Goal: Information Seeking & Learning: Learn about a topic

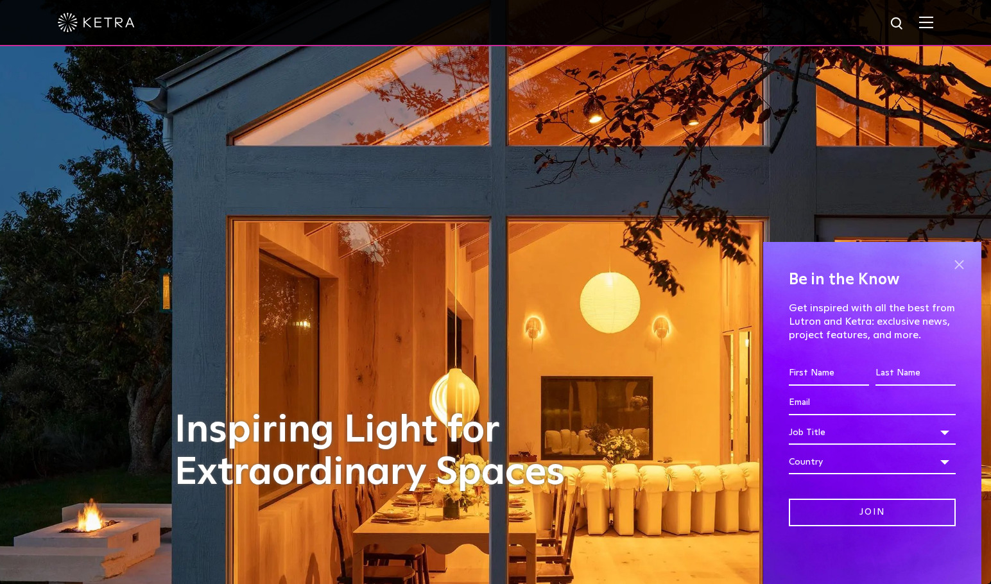
click at [959, 261] on span at bounding box center [958, 264] width 19 height 19
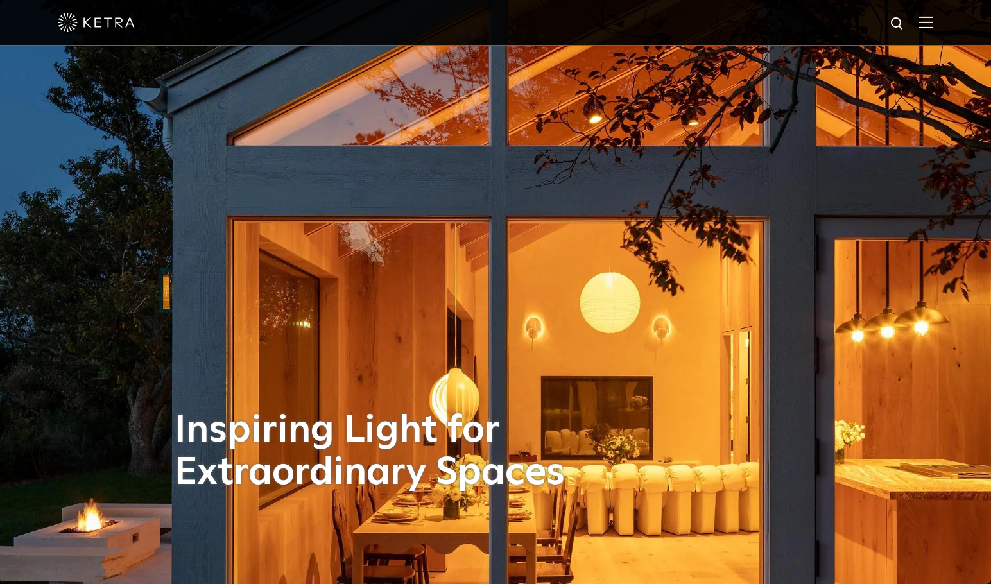
click at [933, 24] on img at bounding box center [926, 22] width 14 height 12
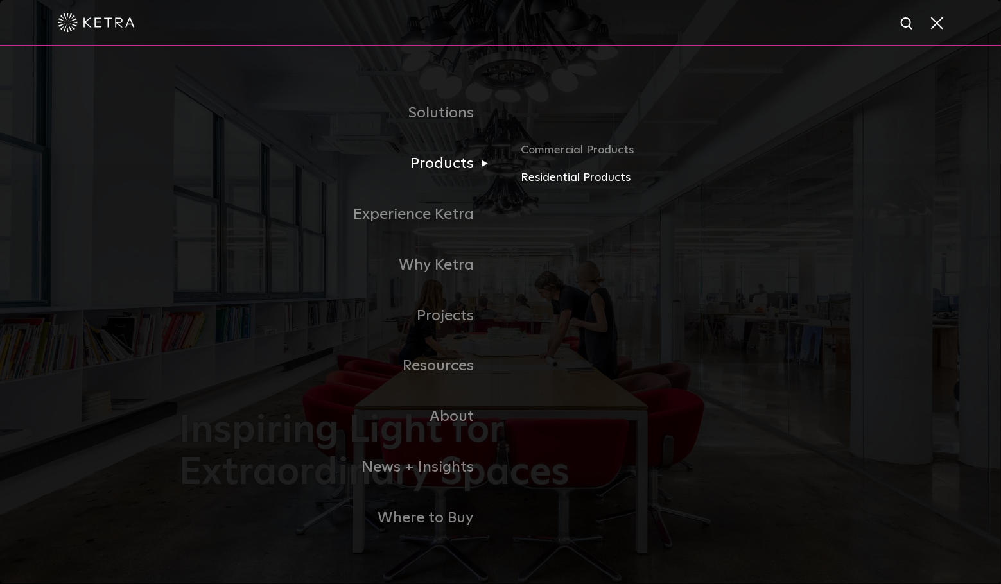
click at [564, 185] on link "Residential Products" at bounding box center [671, 178] width 300 height 19
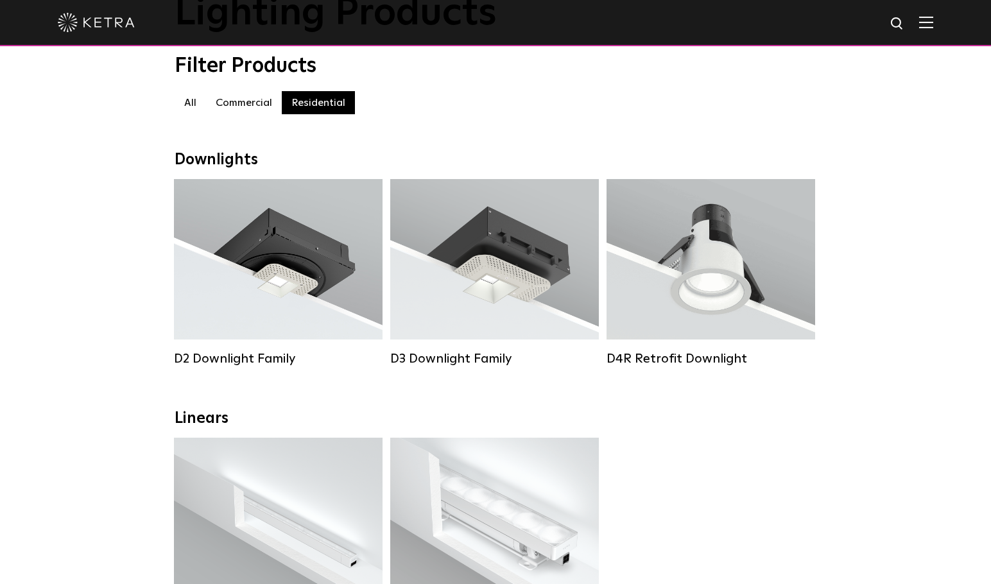
scroll to position [85, 0]
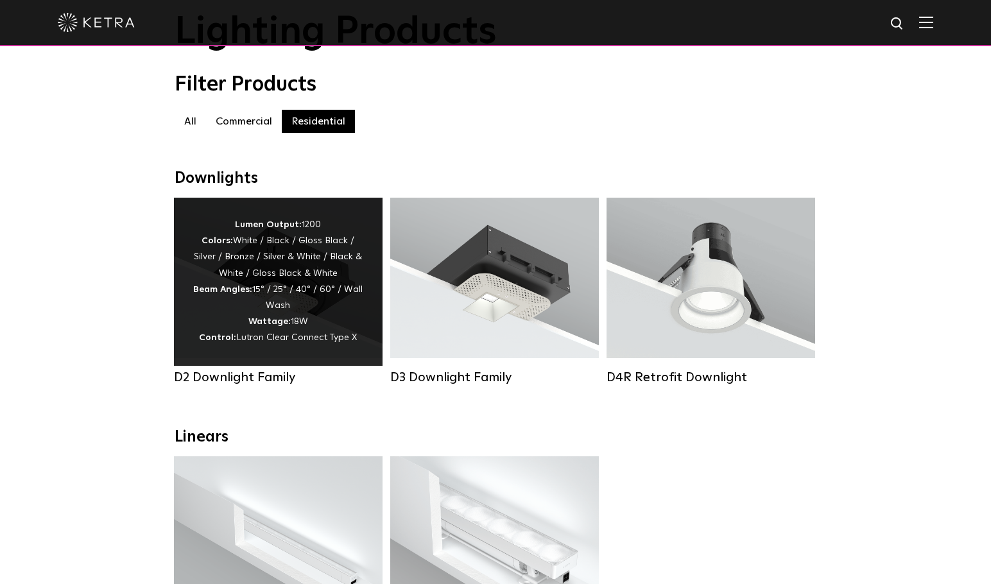
click at [195, 353] on div "Lumen Output: 1200 Colors: White / Black / Gloss Black / Silver / Bronze / Silv…" at bounding box center [278, 282] width 209 height 168
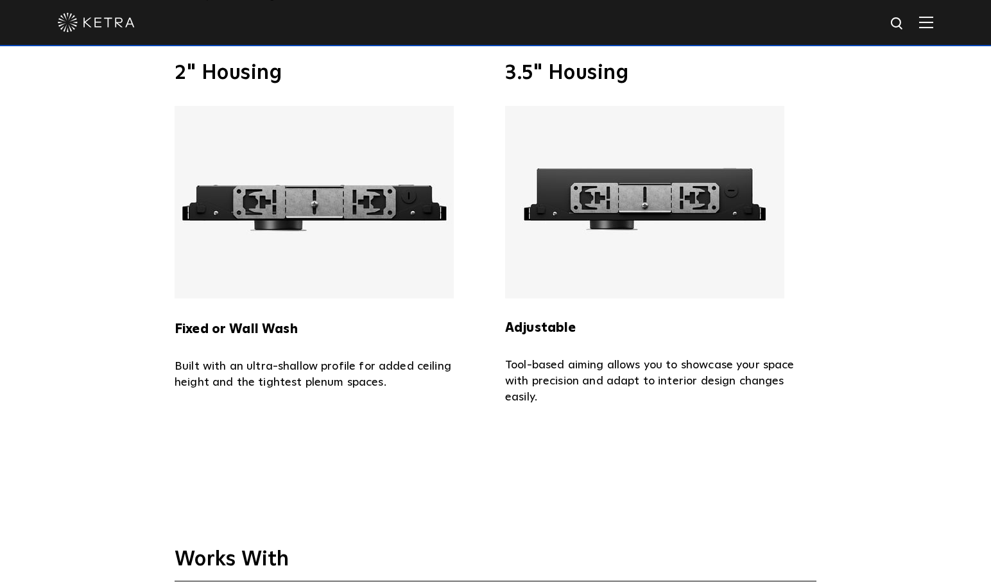
scroll to position [2481, 0]
